Goal: Download file/media

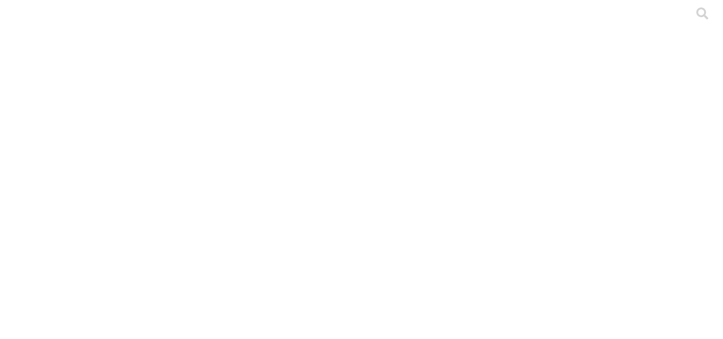
type input "lesc"
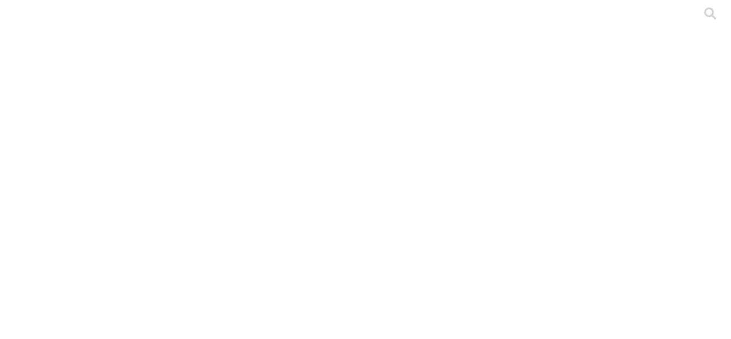
type input "preme"
